Goal: Task Accomplishment & Management: Manage account settings

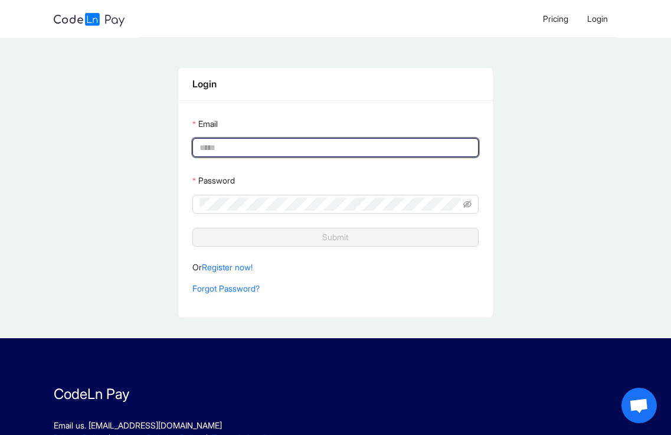
click at [240, 149] on input "Email" at bounding box center [333, 147] width 269 height 13
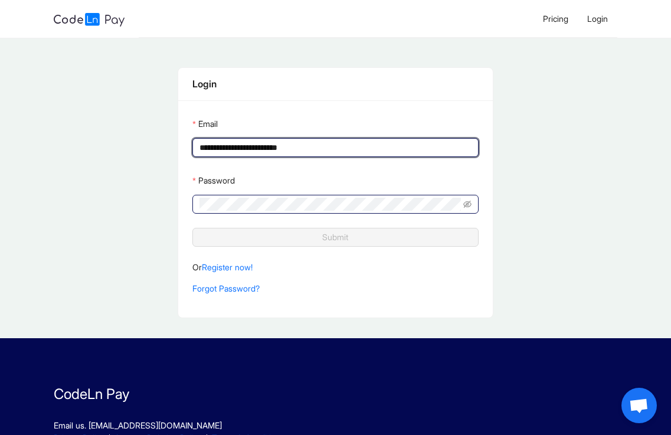
type input "**********"
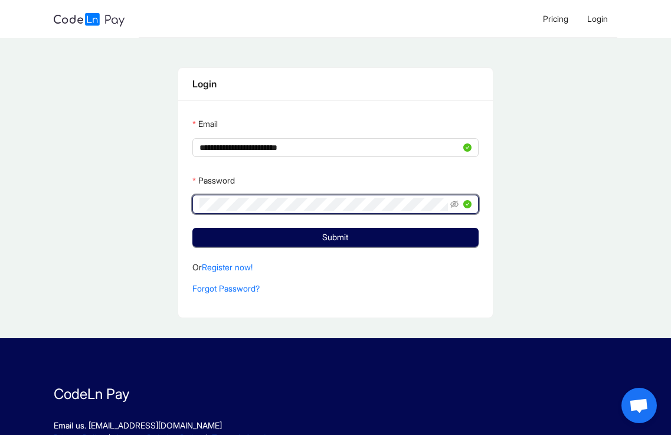
click at [457, 198] on span at bounding box center [460, 204] width 21 height 13
click at [451, 201] on icon "eye-invisible" at bounding box center [454, 204] width 8 height 7
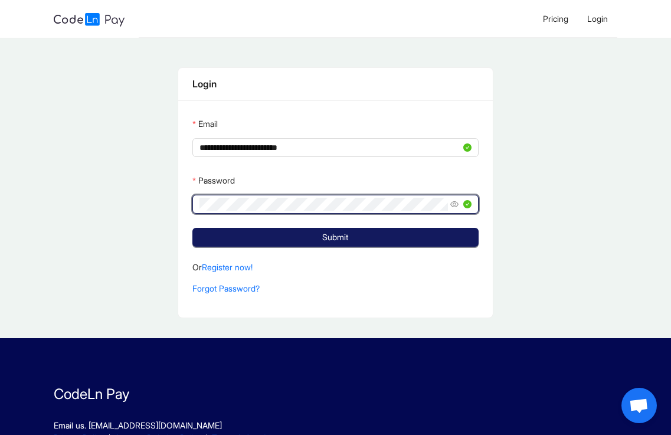
click at [385, 235] on button "Submit" at bounding box center [335, 237] width 286 height 19
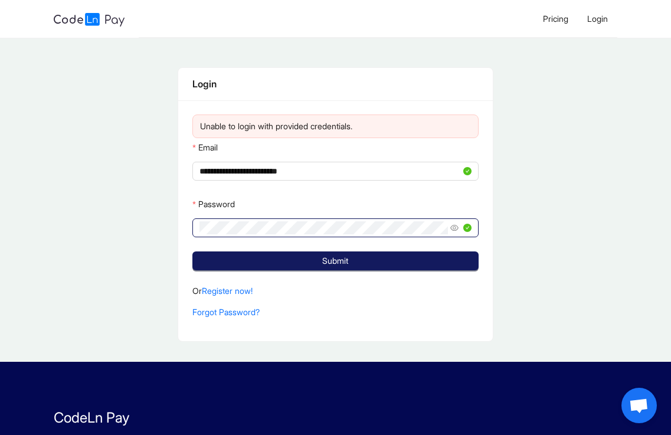
click at [313, 255] on button "Submit" at bounding box center [335, 260] width 286 height 19
click at [312, 255] on button "Submit" at bounding box center [335, 260] width 286 height 19
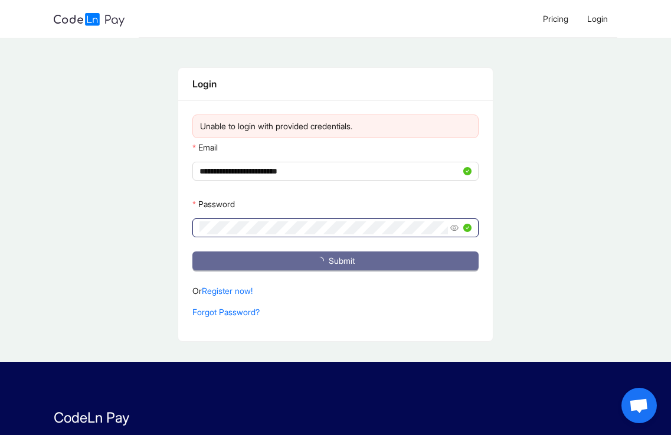
click at [312, 255] on button "Submit" at bounding box center [335, 260] width 286 height 19
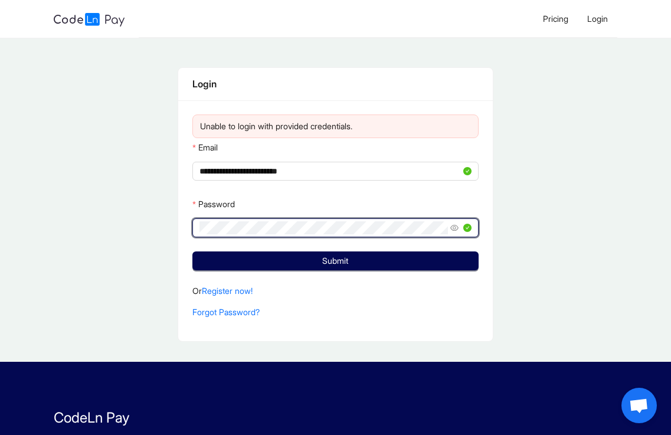
click at [192, 251] on button "Submit" at bounding box center [335, 260] width 286 height 19
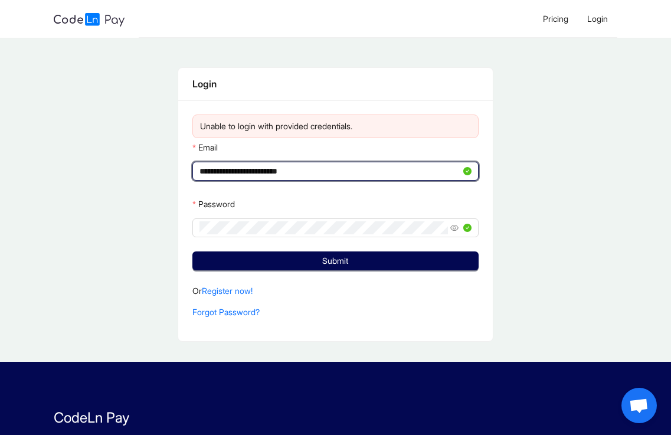
click at [352, 174] on input "**********" at bounding box center [329, 171] width 261 height 13
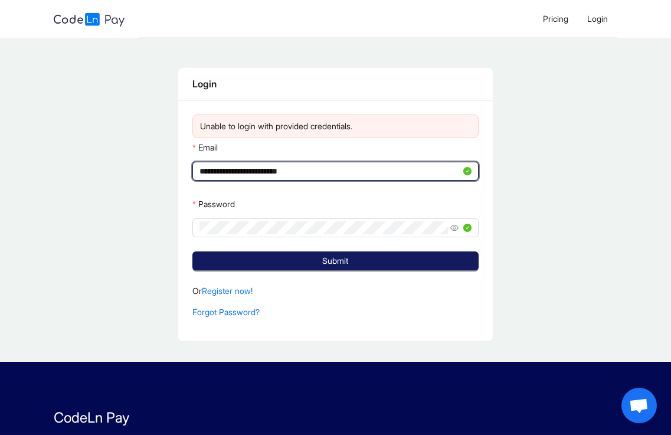
click at [334, 256] on span "Submit" at bounding box center [335, 260] width 26 height 13
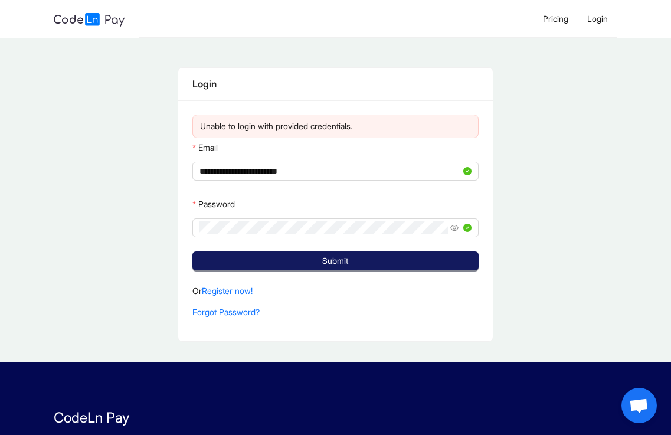
click at [334, 256] on span "Submit" at bounding box center [335, 260] width 26 height 13
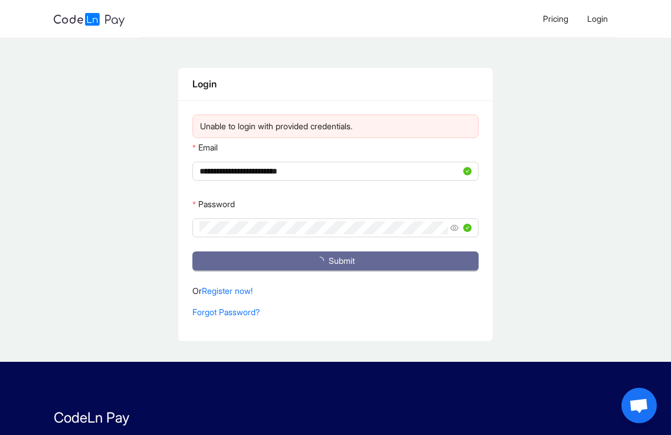
click at [334, 256] on span "Submit" at bounding box center [342, 260] width 26 height 13
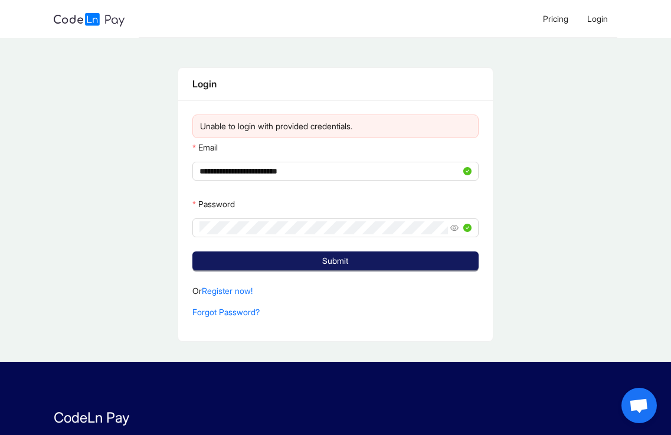
click at [334, 256] on span "Submit" at bounding box center [335, 260] width 26 height 13
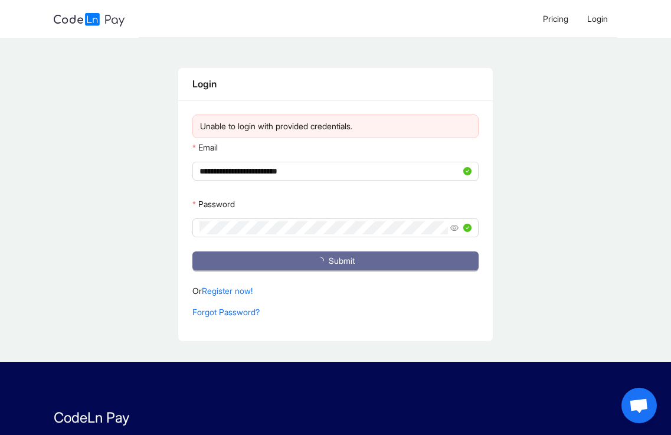
click at [334, 256] on span "Submit" at bounding box center [342, 260] width 26 height 13
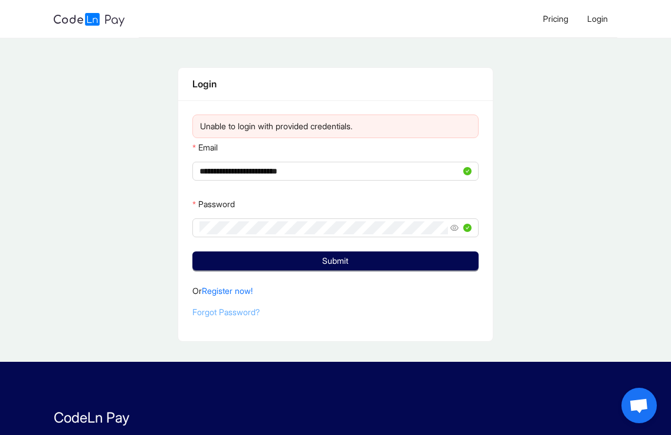
click at [237, 308] on link "Forgot Password?" at bounding box center [225, 312] width 67 height 10
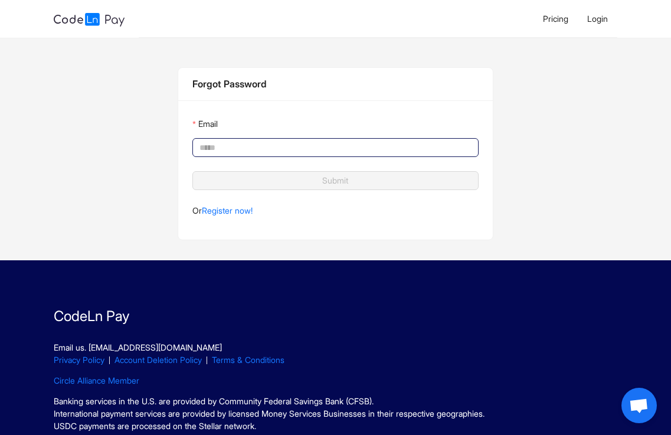
click at [239, 148] on Password_email "Email" at bounding box center [333, 147] width 269 height 13
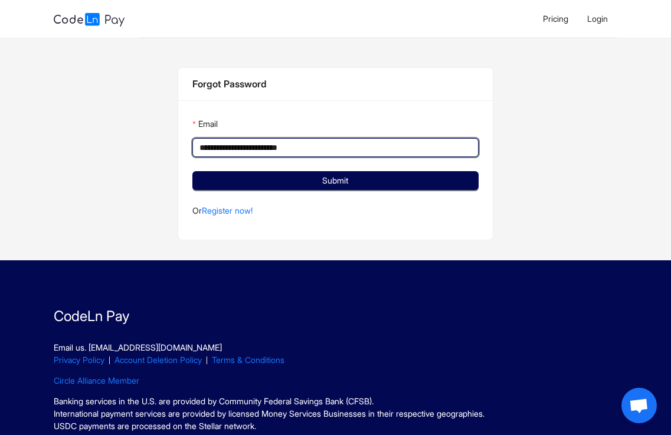
type Password_email "**********"
click at [192, 171] on button "Submit" at bounding box center [335, 180] width 286 height 19
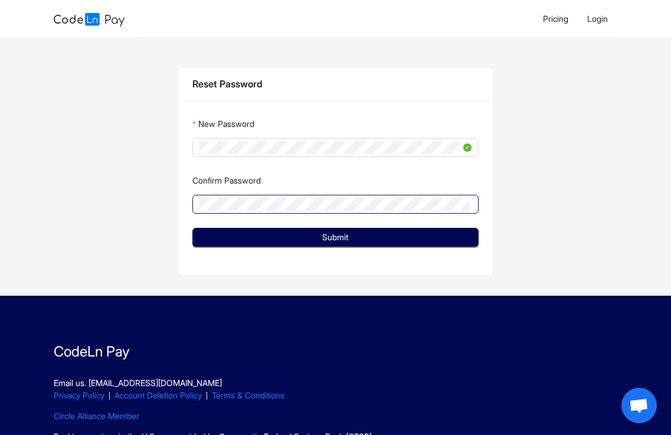
click at [269, 198] on span at bounding box center [335, 204] width 286 height 19
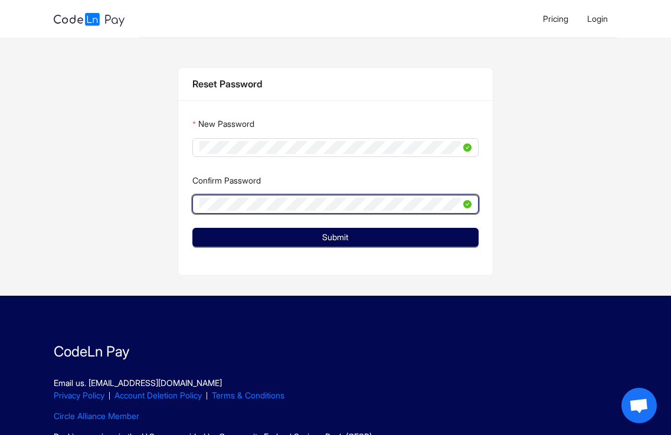
click at [192, 228] on button "Submit" at bounding box center [335, 237] width 286 height 19
